Goal: Find specific fact: Find specific fact

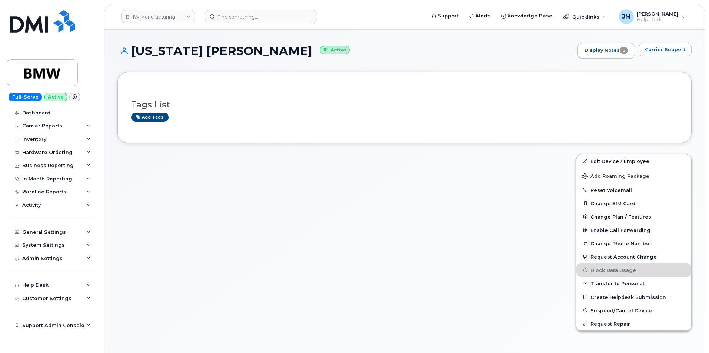
scroll to position [74, 0]
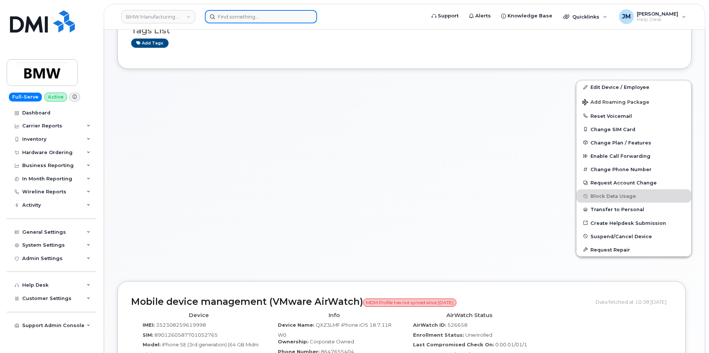
click at [255, 20] on input at bounding box center [261, 16] width 112 height 13
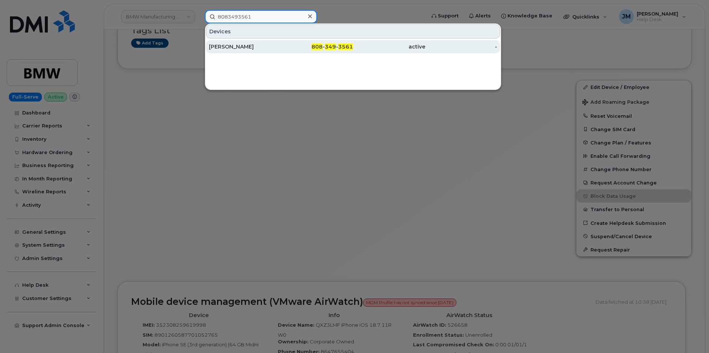
type input "8083493561"
click at [246, 48] on div "[PERSON_NAME]" at bounding box center [245, 46] width 72 height 7
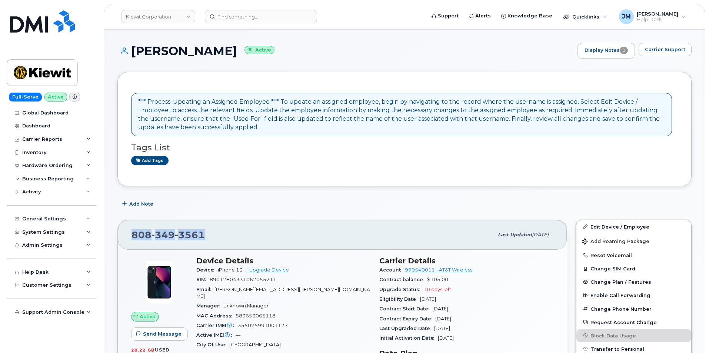
drag, startPoint x: 213, startPoint y: 234, endPoint x: 117, endPoint y: 236, distance: 96.4
copy span "[PHONE_NUMBER]"
click at [46, 164] on div "Hardware Ordering" at bounding box center [47, 166] width 50 height 6
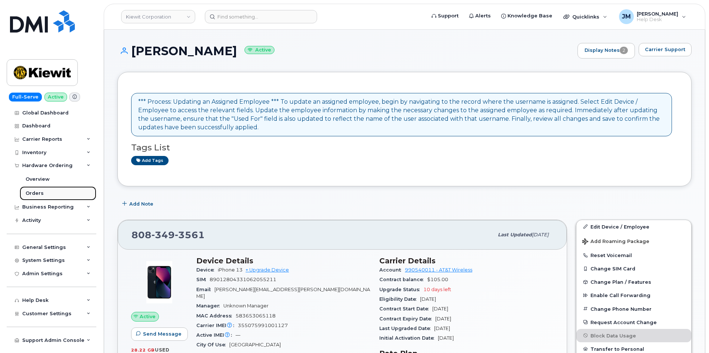
click at [35, 194] on div "Orders" at bounding box center [35, 193] width 18 height 7
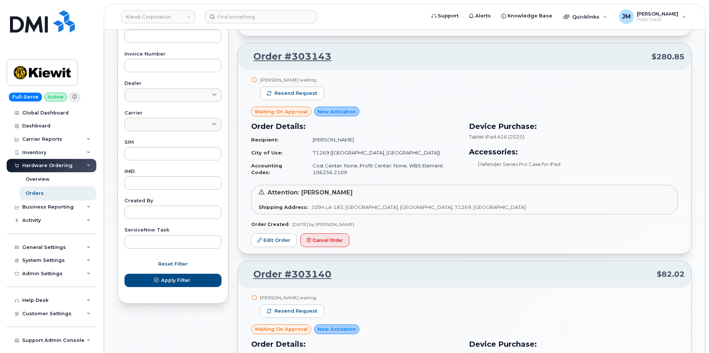
scroll to position [296, 0]
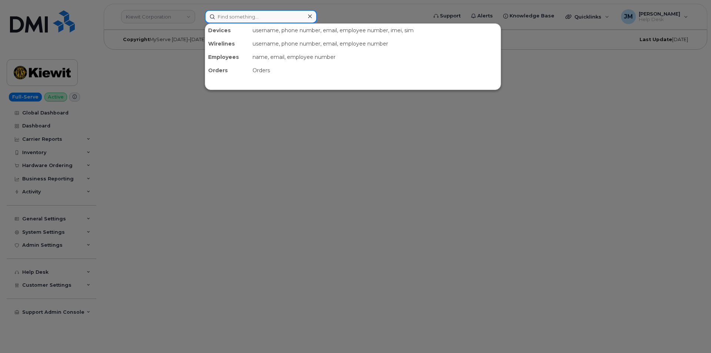
paste input "8083493561"
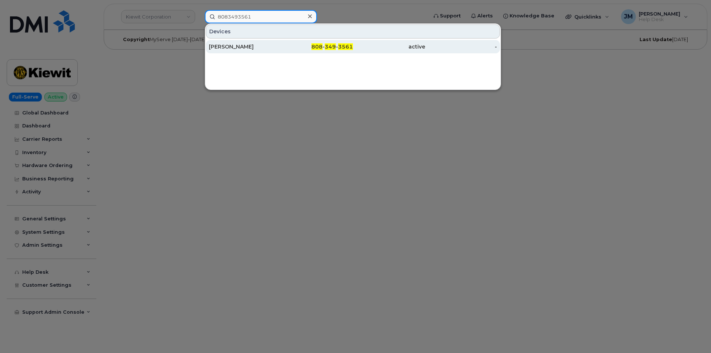
type input "8083493561"
click at [243, 48] on div "[PERSON_NAME]" at bounding box center [245, 46] width 72 height 7
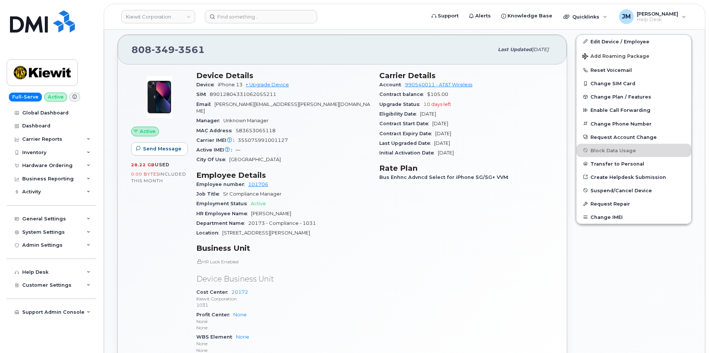
scroll to position [222, 0]
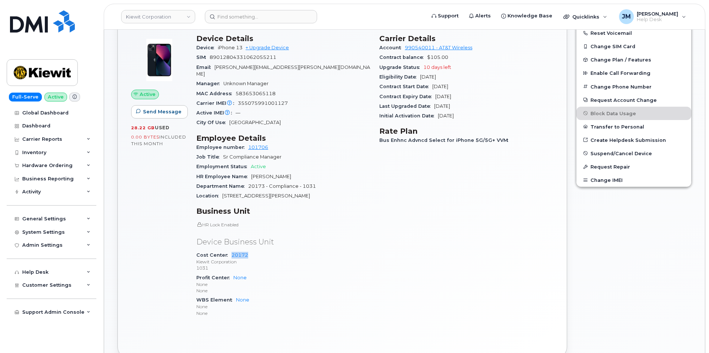
drag, startPoint x: 248, startPoint y: 249, endPoint x: 230, endPoint y: 249, distance: 17.8
click at [230, 250] on div "Cost Center 20172 Kiewit Corporation 1031" at bounding box center [283, 261] width 174 height 23
copy link "20172"
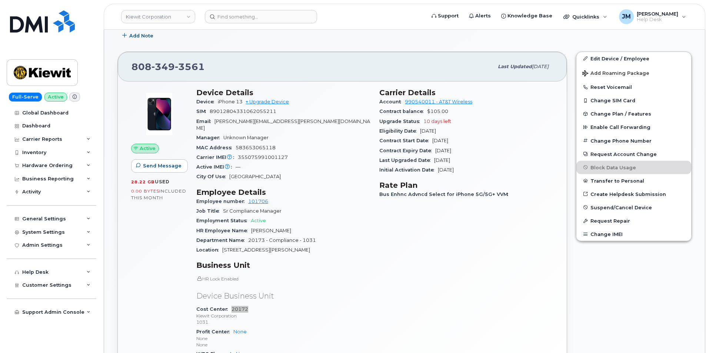
scroll to position [185, 0]
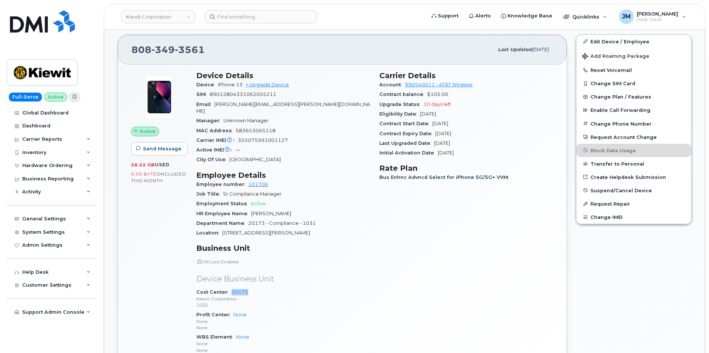
drag, startPoint x: 459, startPoint y: 112, endPoint x: 377, endPoint y: 109, distance: 81.9
click at [377, 109] on div "Carrier Details Account 990540011 - AT&T Wireless Contract balance $105.00 Upgr…" at bounding box center [466, 216] width 183 height 299
copy section "Upgrade Status 10 days left Eligibility Date Oct 20, 2025"
click at [263, 17] on input at bounding box center [261, 16] width 112 height 13
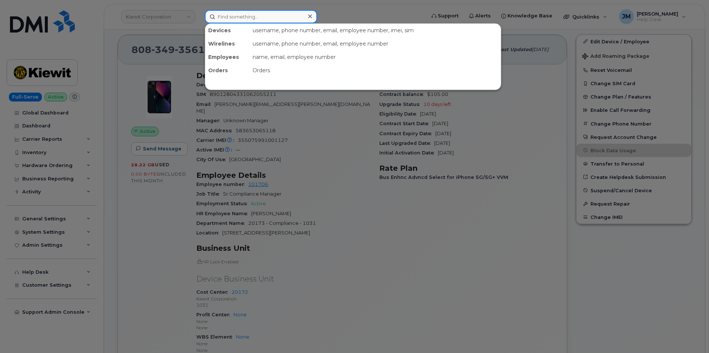
paste input "516-563-0955"
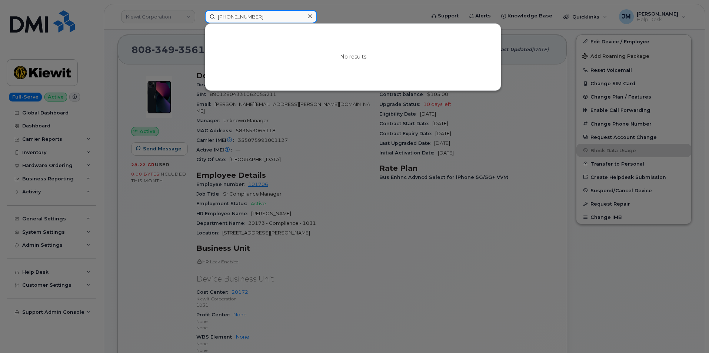
type input "516-563-0955"
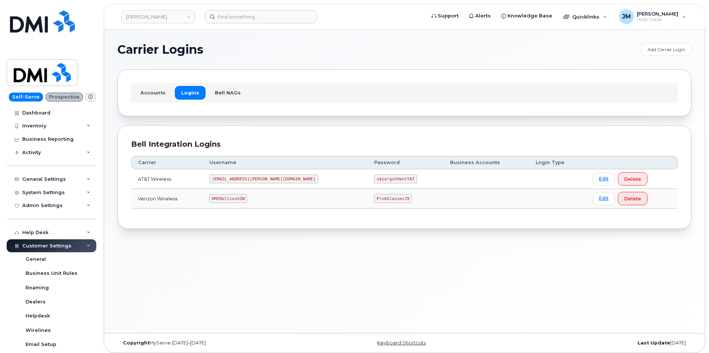
click at [247, 194] on code "DMIRollinsVZW" at bounding box center [228, 198] width 38 height 9
drag, startPoint x: 247, startPoint y: 194, endPoint x: 238, endPoint y: 199, distance: 10.1
click at [238, 199] on code "DMIRollinsVZW" at bounding box center [228, 198] width 38 height 9
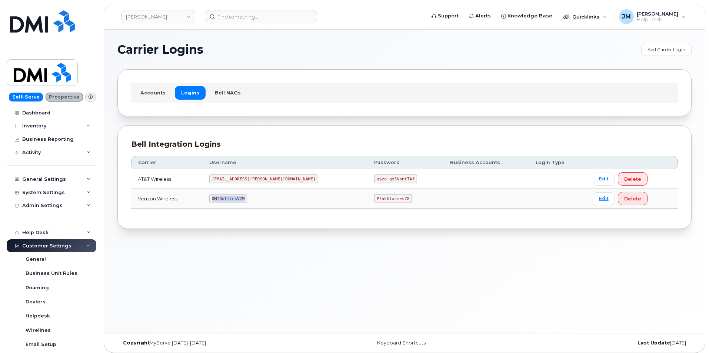
click at [238, 199] on code "DMIRollinsVZW" at bounding box center [228, 198] width 38 height 9
copy code "DMIRollinsVZW"
click at [374, 197] on code "P!nkGlasses78" at bounding box center [393, 198] width 38 height 9
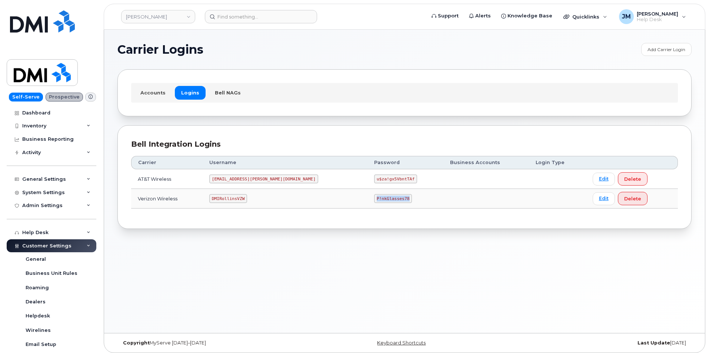
copy code "P!nkGlasses78"
